Goal: Navigation & Orientation: Understand site structure

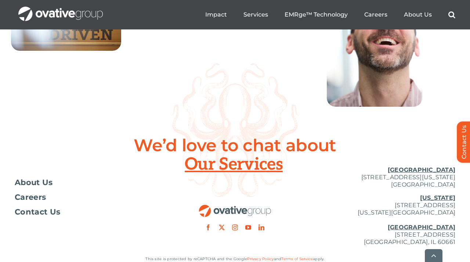
scroll to position [2744, 0]
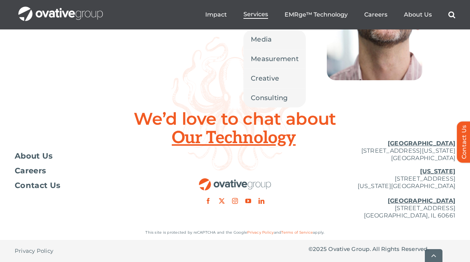
click at [255, 14] on span "Services" at bounding box center [256, 14] width 25 height 7
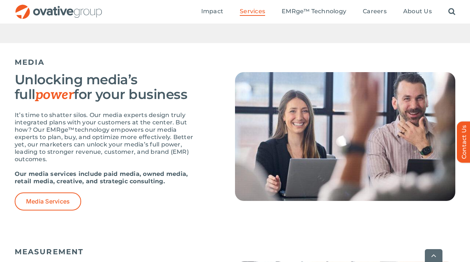
scroll to position [463, 0]
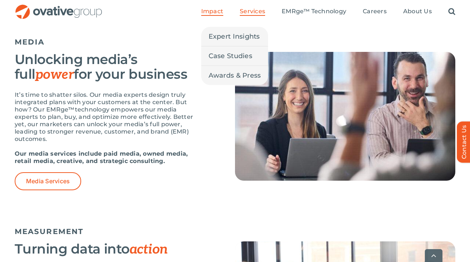
click at [212, 11] on span "Impact" at bounding box center [212, 11] width 22 height 7
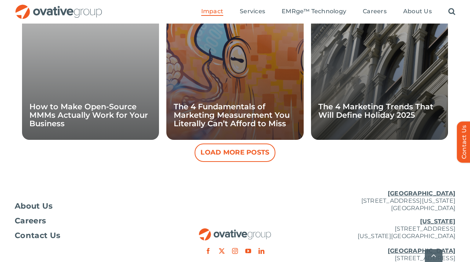
scroll to position [779, 0]
